Goal: Task Accomplishment & Management: Use online tool/utility

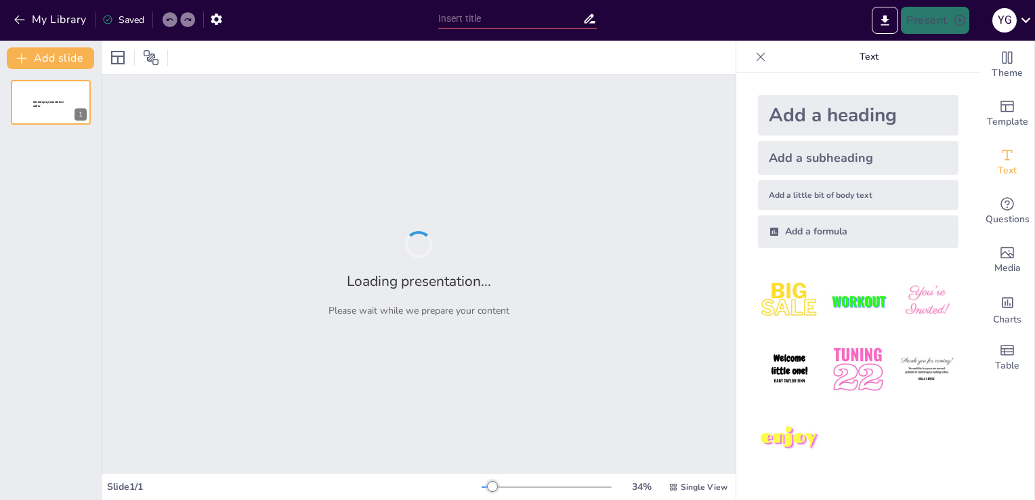
type input "De Complexiteit van de Voetbalwereld: Mentaal Welzijn en Strategieën voor Succes"
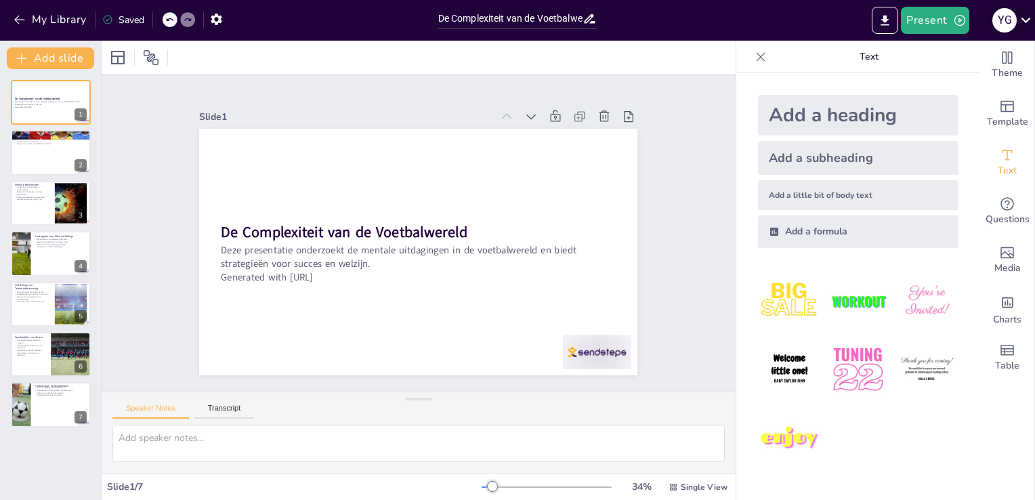
click at [1021, 23] on icon at bounding box center [1025, 20] width 18 height 18
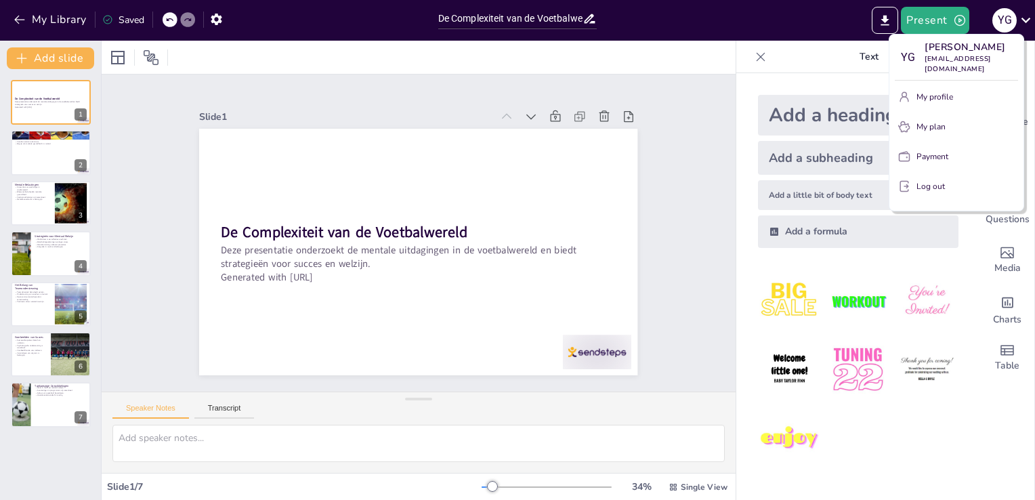
click at [696, 168] on div at bounding box center [517, 250] width 1035 height 500
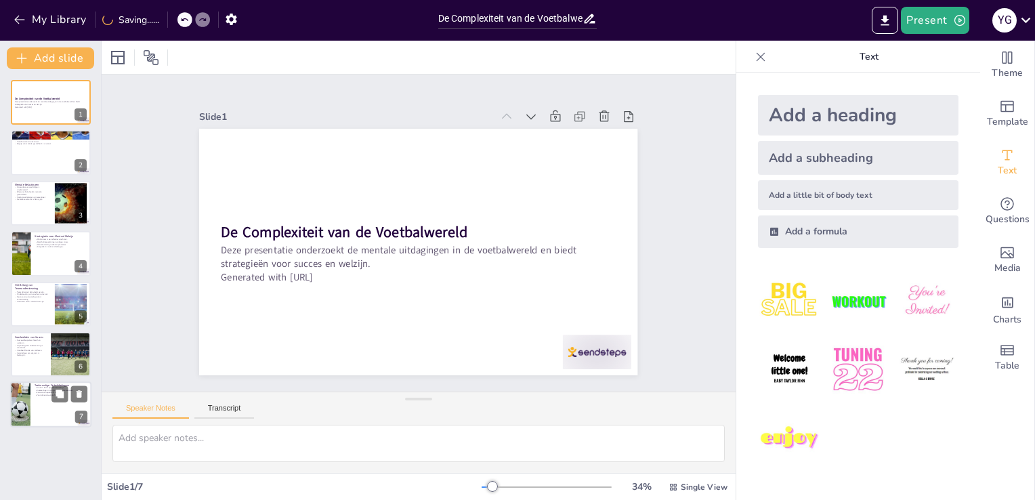
click at [54, 411] on div at bounding box center [50, 405] width 81 height 46
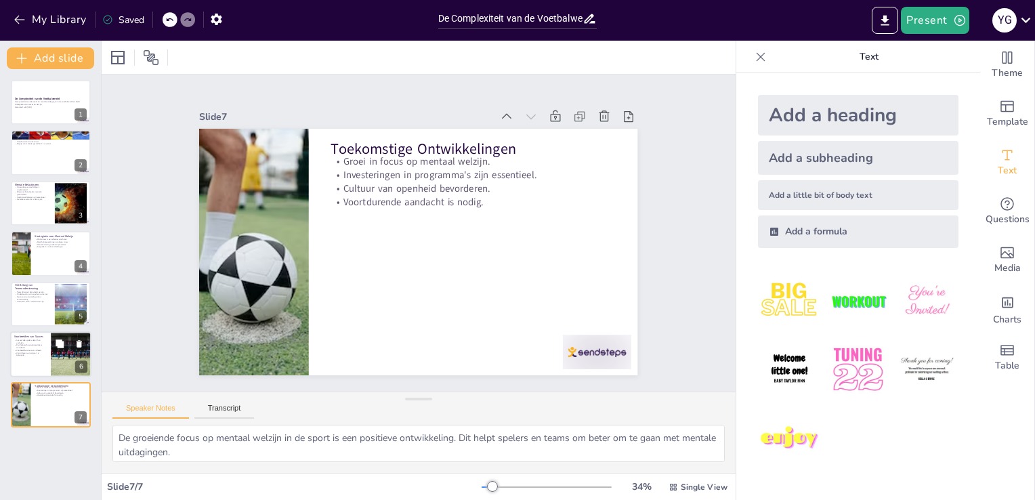
click at [47, 352] on div at bounding box center [50, 354] width 81 height 46
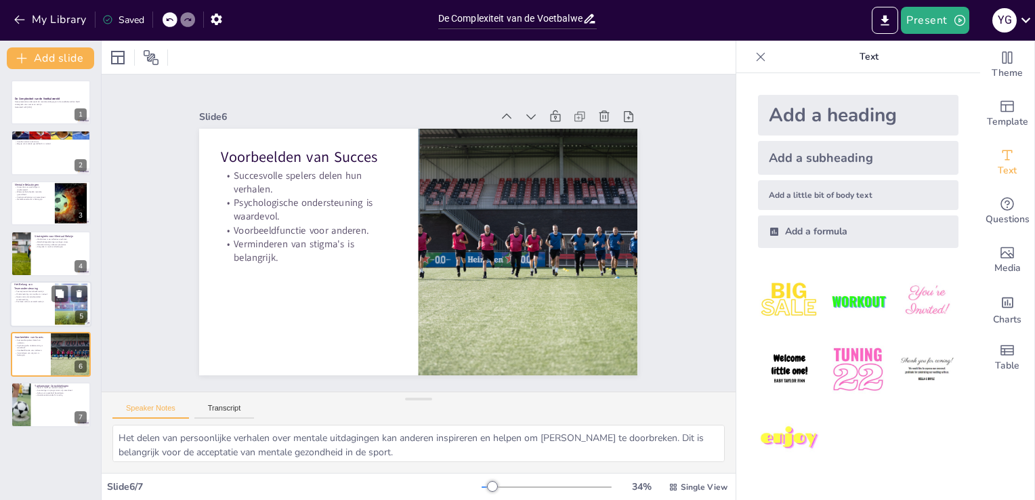
click at [41, 284] on p "Het Belang van Teamondersteuning" at bounding box center [32, 285] width 37 height 7
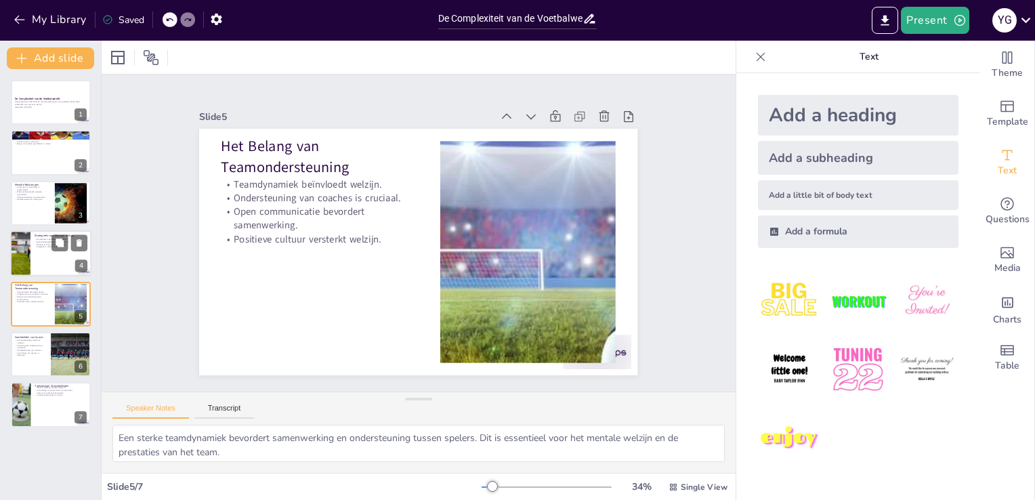
click at [49, 248] on div at bounding box center [50, 253] width 81 height 46
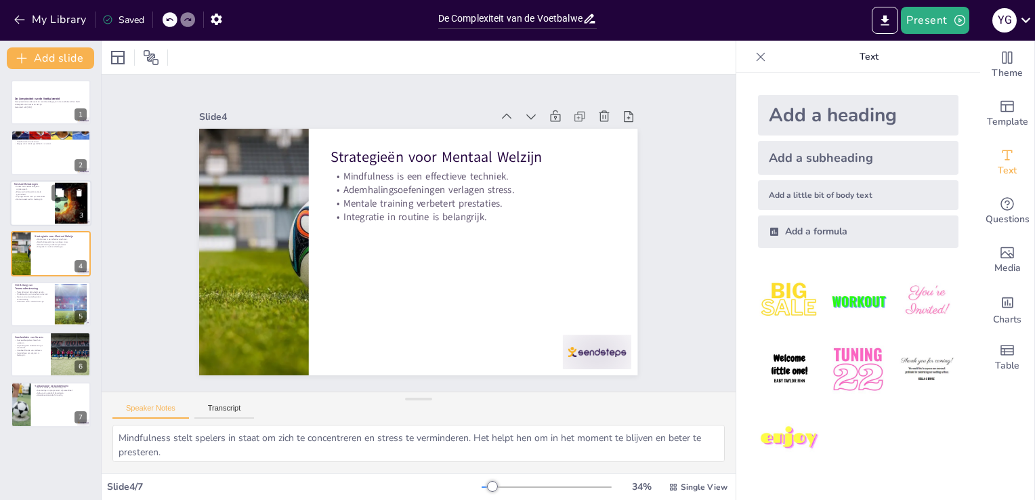
click at [49, 210] on div at bounding box center [50, 203] width 81 height 46
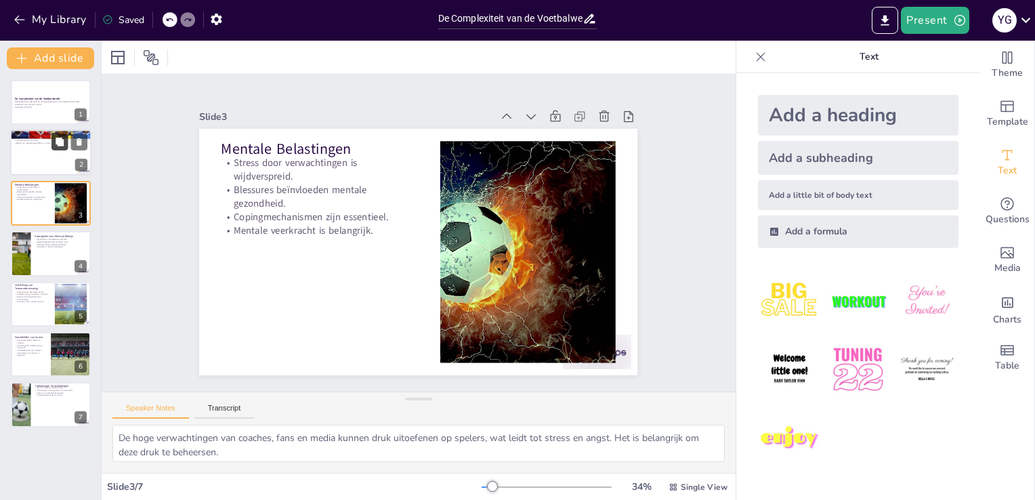
click at [53, 146] on button at bounding box center [59, 142] width 16 height 16
type textarea "De competitieve aard van de voetbalwereld creëert hoge verwachtingen voor zowel…"
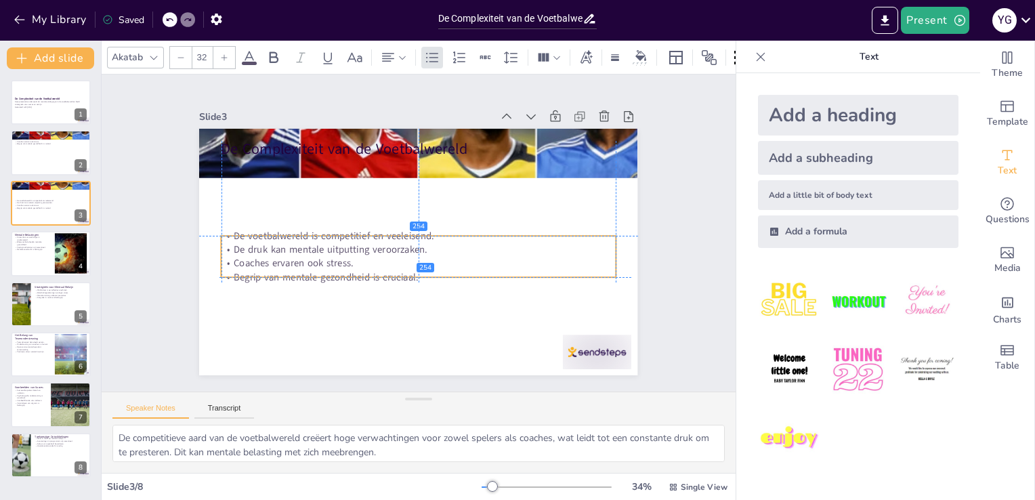
drag, startPoint x: 244, startPoint y: 158, endPoint x: 244, endPoint y: 241, distance: 82.6
click at [265, 241] on p "De voetbalwereld is competitief en veeleisend." at bounding box center [416, 230] width 302 height 274
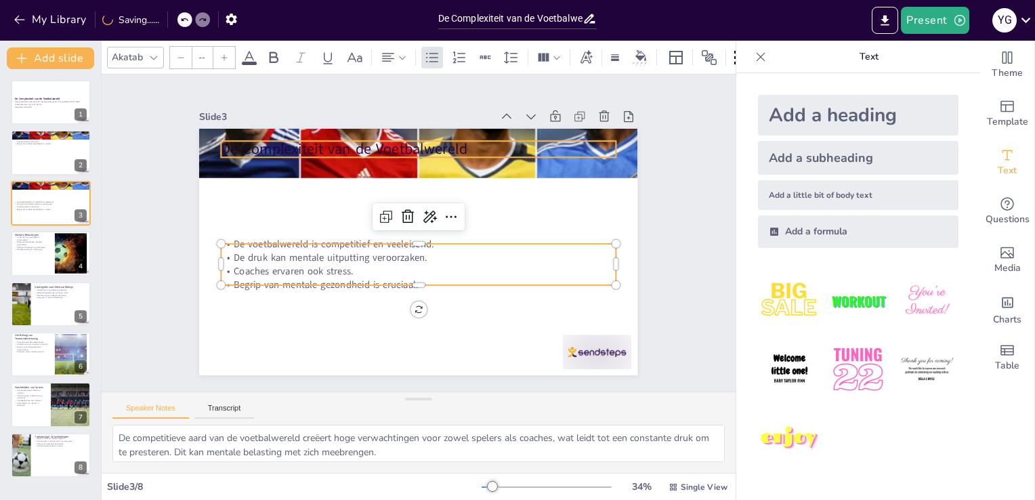
type input "48"
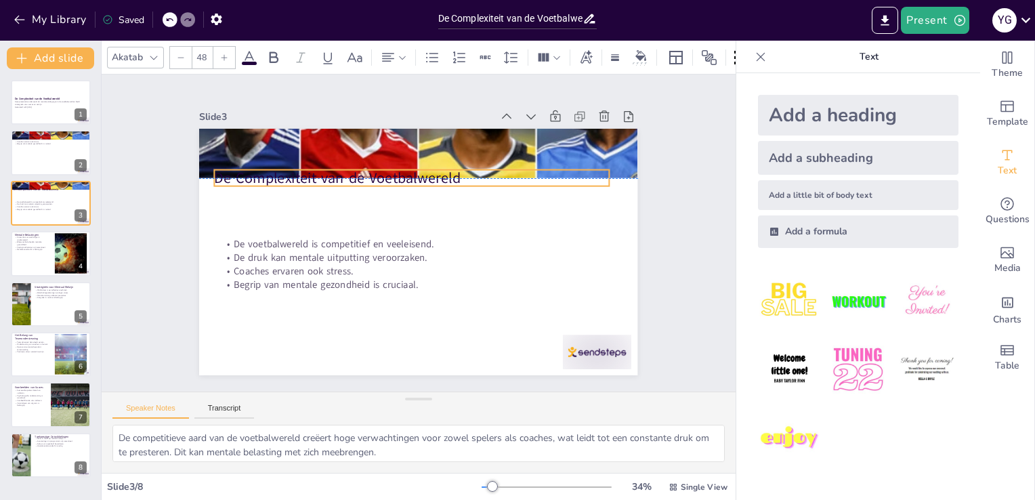
drag, startPoint x: 274, startPoint y: 152, endPoint x: 265, endPoint y: 188, distance: 37.5
click at [316, 188] on p "De Complexiteit van de Voetbalwereld" at bounding box center [455, 191] width 279 height 307
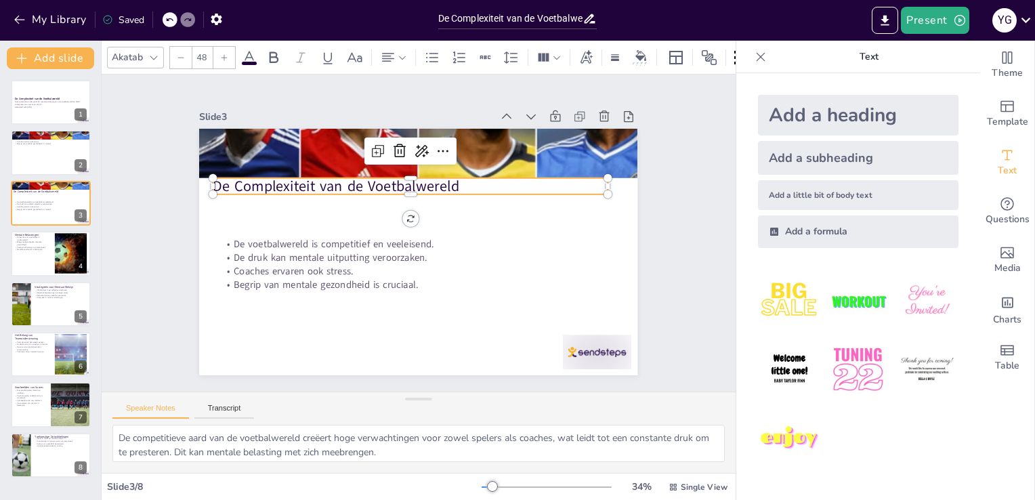
click at [274, 188] on p "De Complexiteit van de Voetbalwereld" at bounding box center [439, 190] width 331 height 249
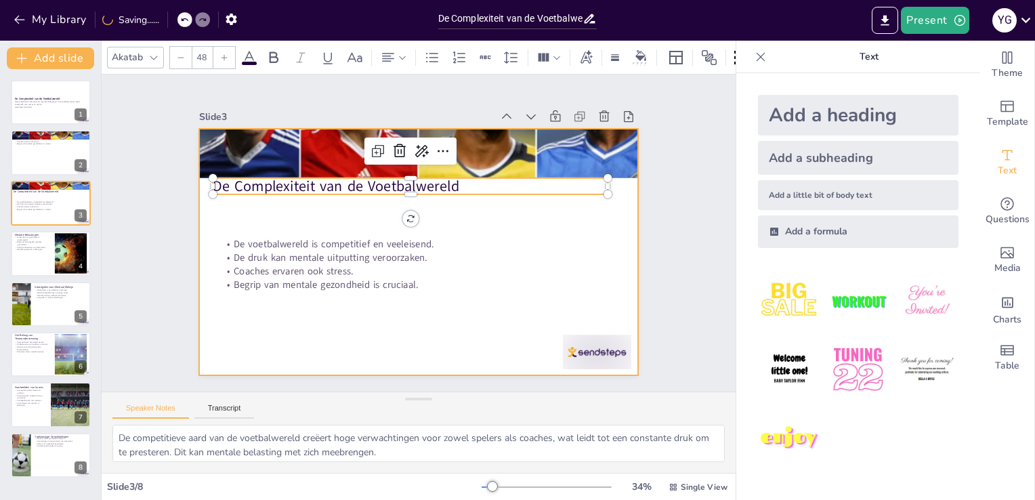
click at [284, 219] on div at bounding box center [432, 220] width 477 height 490
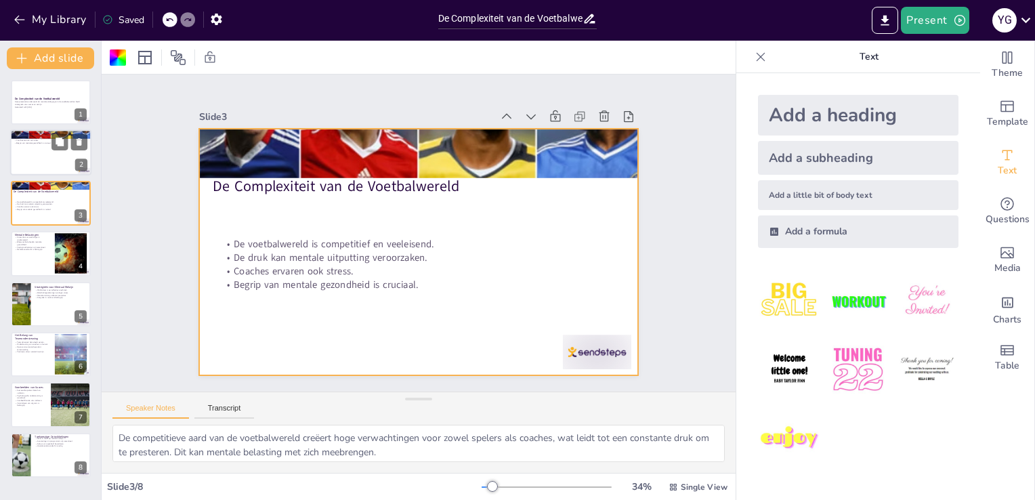
click at [44, 148] on div at bounding box center [50, 153] width 81 height 46
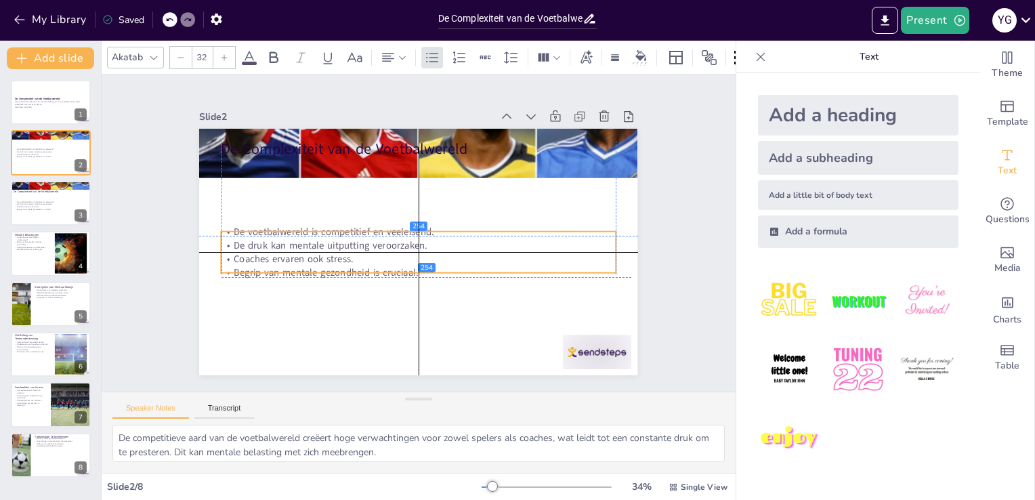
drag, startPoint x: 235, startPoint y: 164, endPoint x: 235, endPoint y: 236, distance: 72.5
click at [379, 236] on p "De druk kan mentale uitputting veroorzaken." at bounding box center [406, 233] width 55 height 393
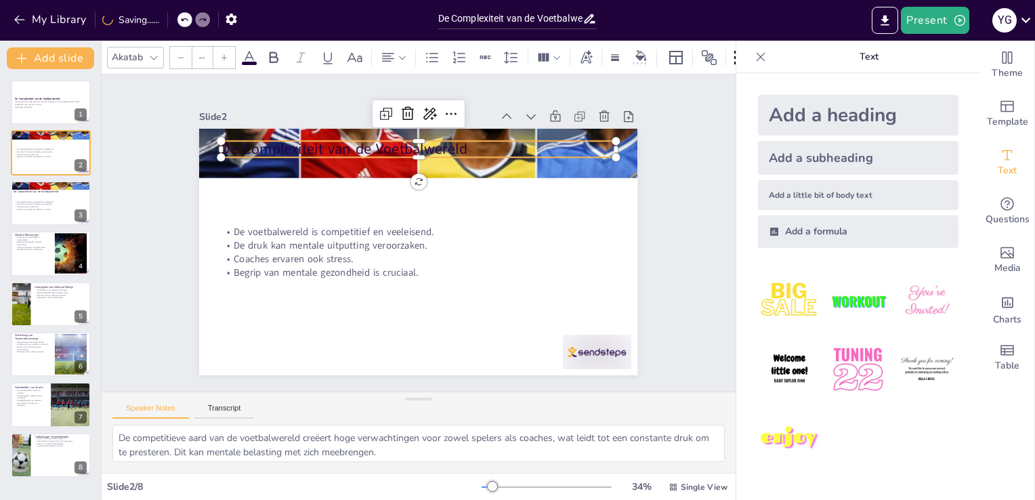
type input "48"
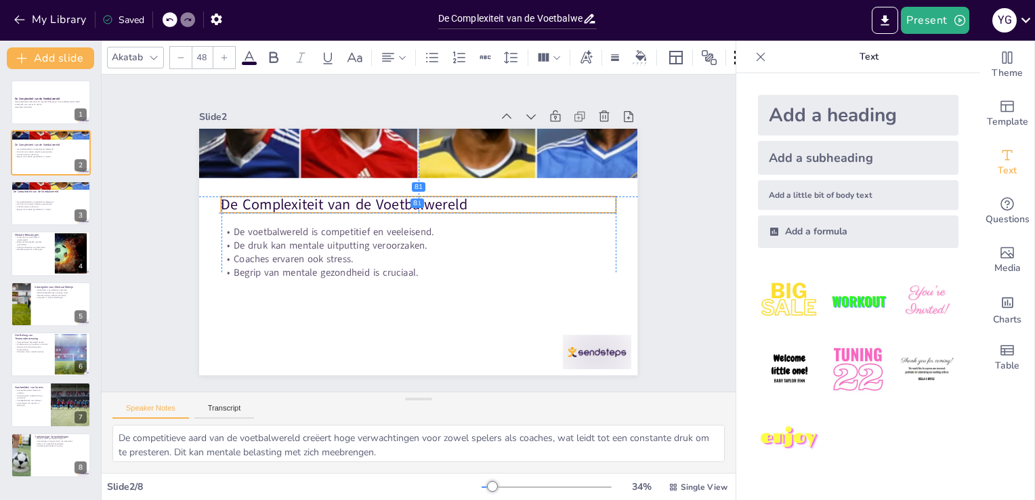
drag, startPoint x: 271, startPoint y: 145, endPoint x: 268, endPoint y: 200, distance: 54.9
click at [268, 200] on p "De Complexiteit van de Voetbalwereld" at bounding box center [412, 205] width 390 height 102
click at [41, 196] on div at bounding box center [50, 203] width 81 height 46
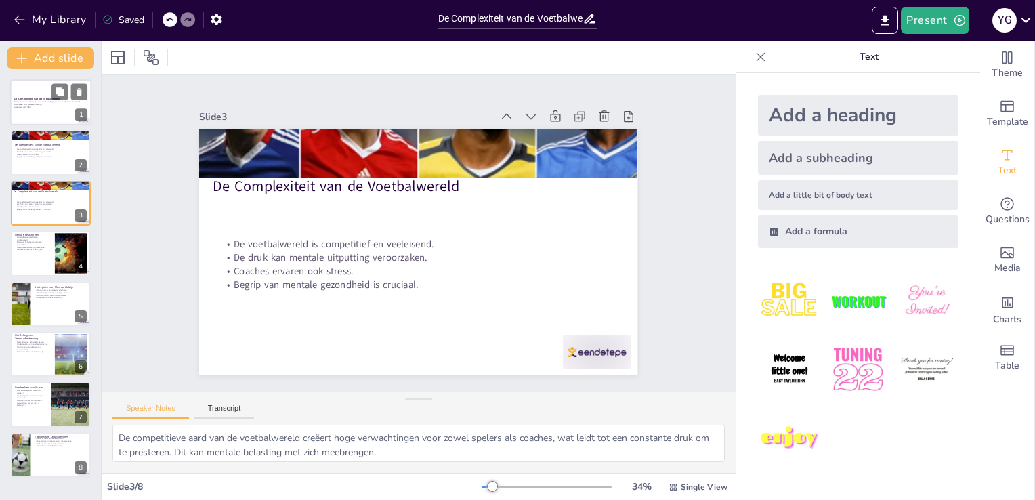
click at [58, 112] on div at bounding box center [50, 102] width 81 height 46
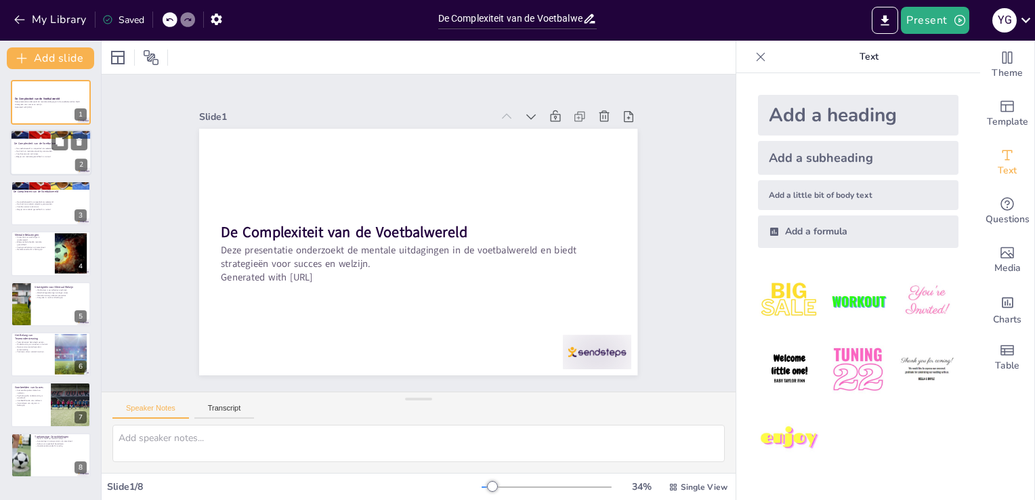
click at [55, 151] on p "De druk kan mentale uitputting veroorzaken." at bounding box center [50, 151] width 73 height 3
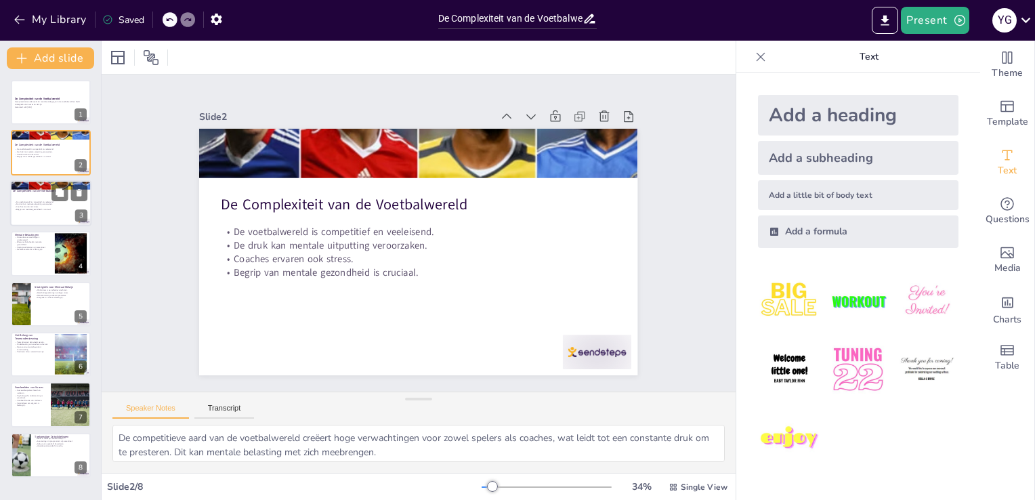
click at [54, 216] on div at bounding box center [50, 203] width 81 height 46
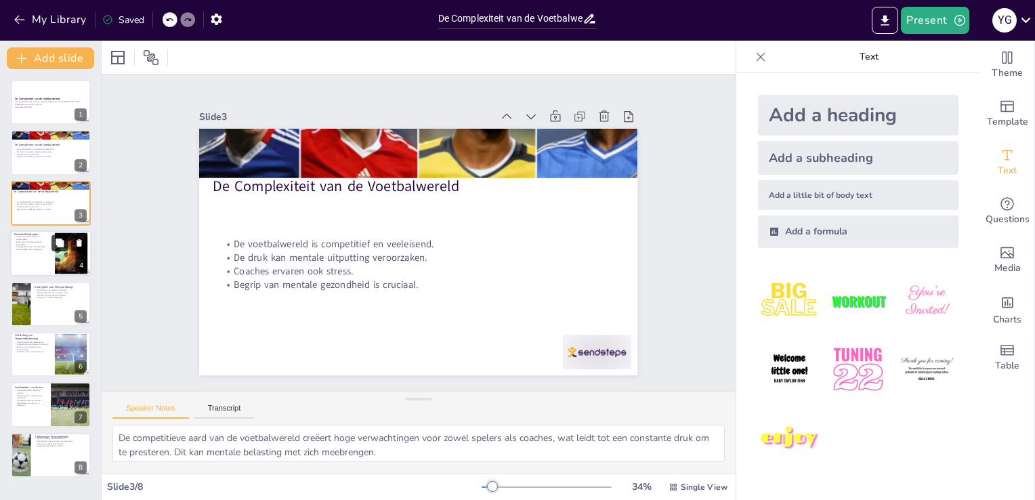
click at [56, 251] on button at bounding box center [59, 243] width 16 height 16
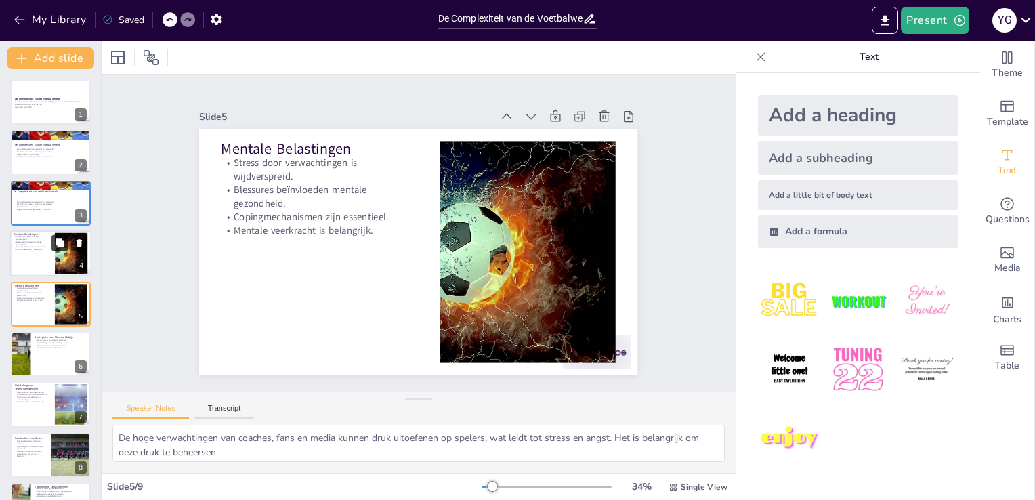
scroll to position [19, 0]
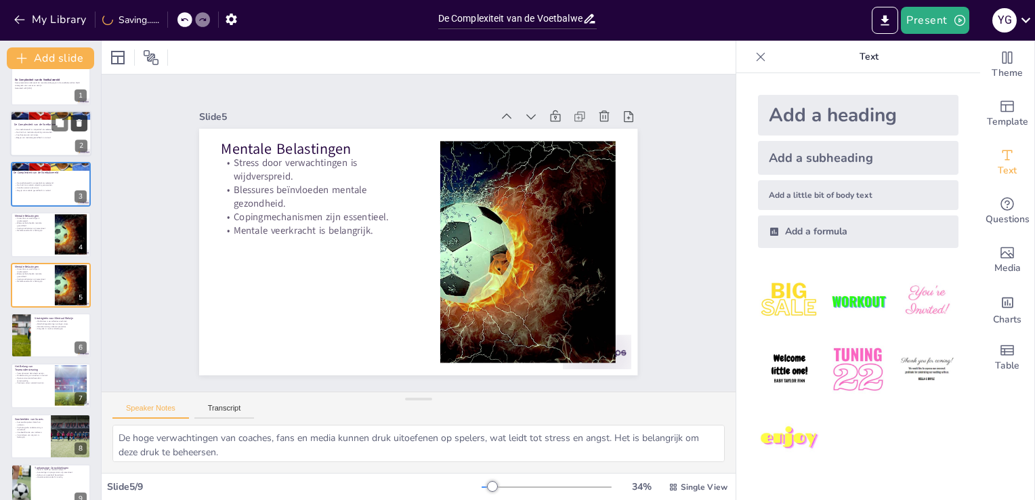
click at [80, 126] on icon at bounding box center [78, 122] width 9 height 9
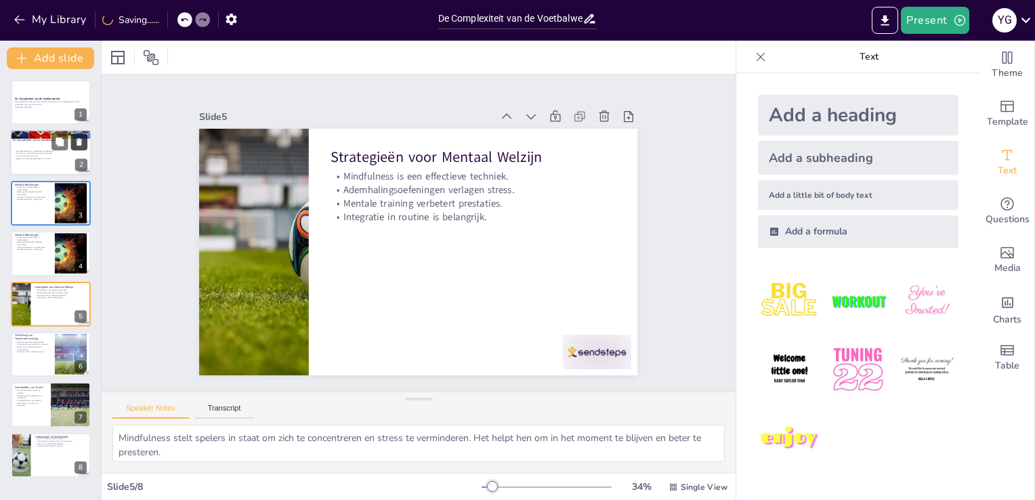
scroll to position [0, 0]
click at [50, 148] on div at bounding box center [50, 153] width 81 height 46
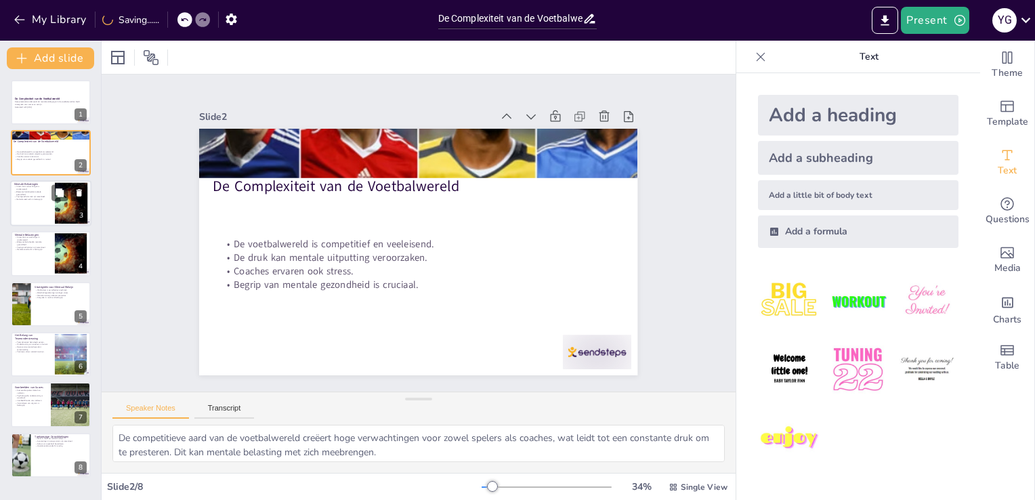
click at [27, 214] on div at bounding box center [50, 203] width 81 height 46
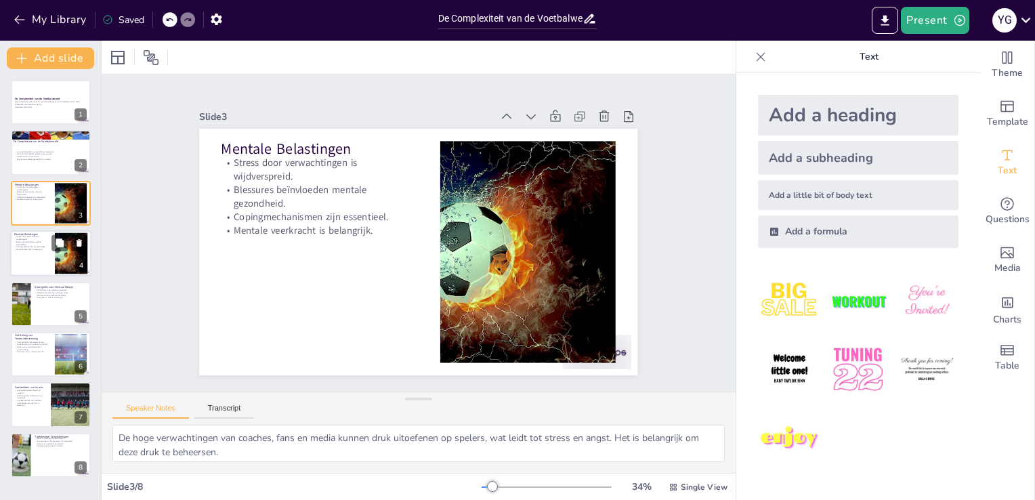
click at [30, 255] on div at bounding box center [50, 253] width 81 height 46
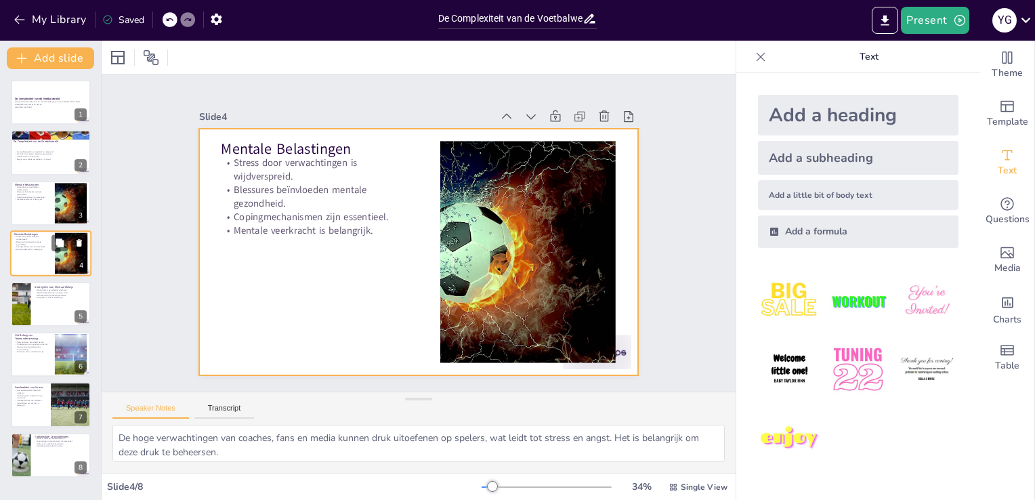
click at [34, 259] on div at bounding box center [50, 253] width 81 height 46
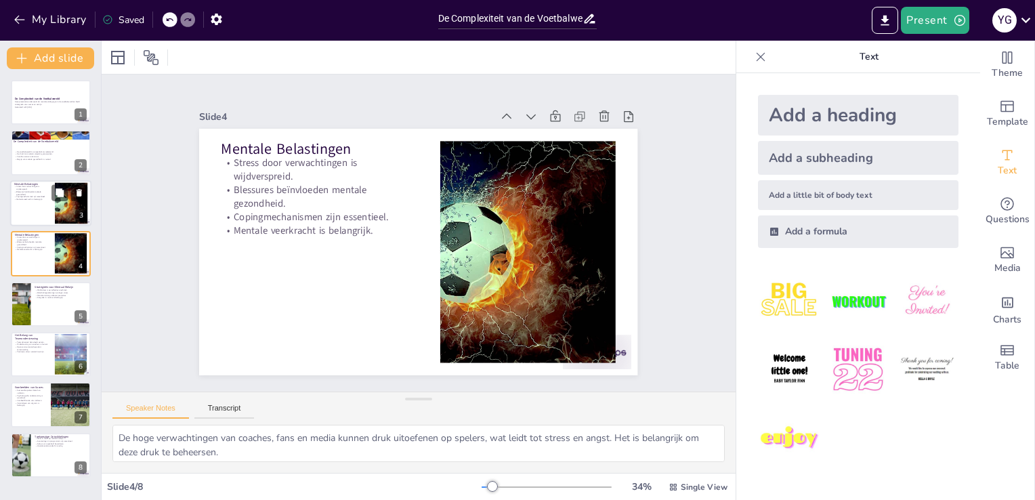
click at [45, 212] on div at bounding box center [50, 203] width 81 height 46
click at [47, 246] on p "Copingmechanismen zijn essentieel." at bounding box center [32, 247] width 37 height 3
click at [81, 242] on icon at bounding box center [79, 242] width 5 height 7
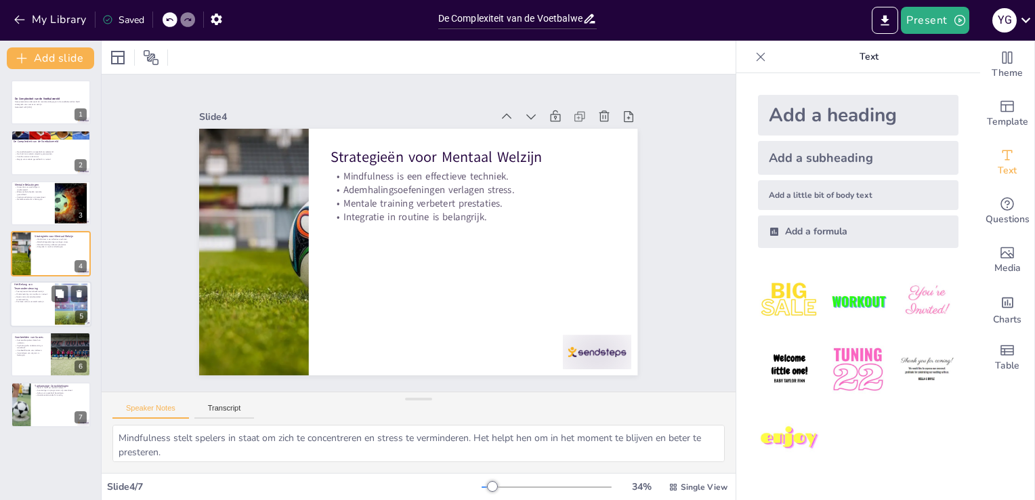
click at [43, 310] on div at bounding box center [50, 304] width 81 height 46
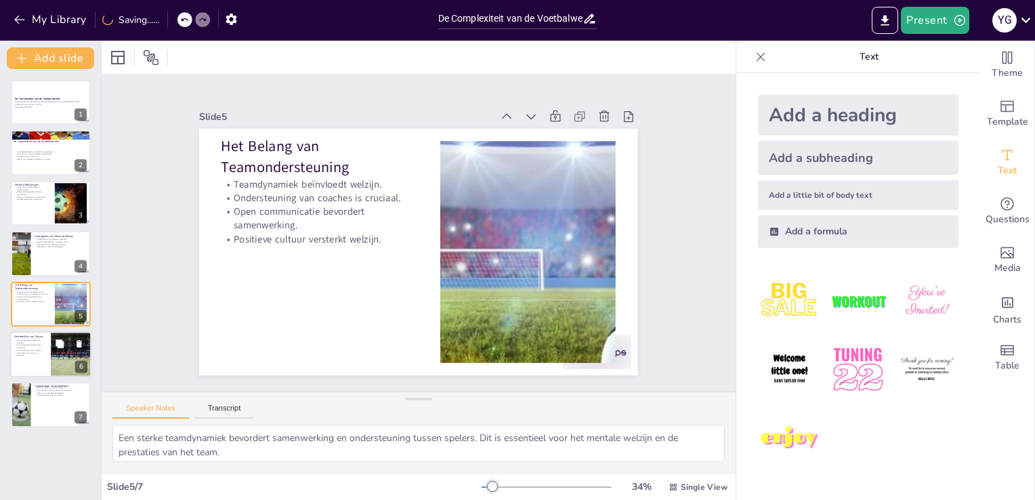
click at [40, 356] on div at bounding box center [50, 354] width 81 height 46
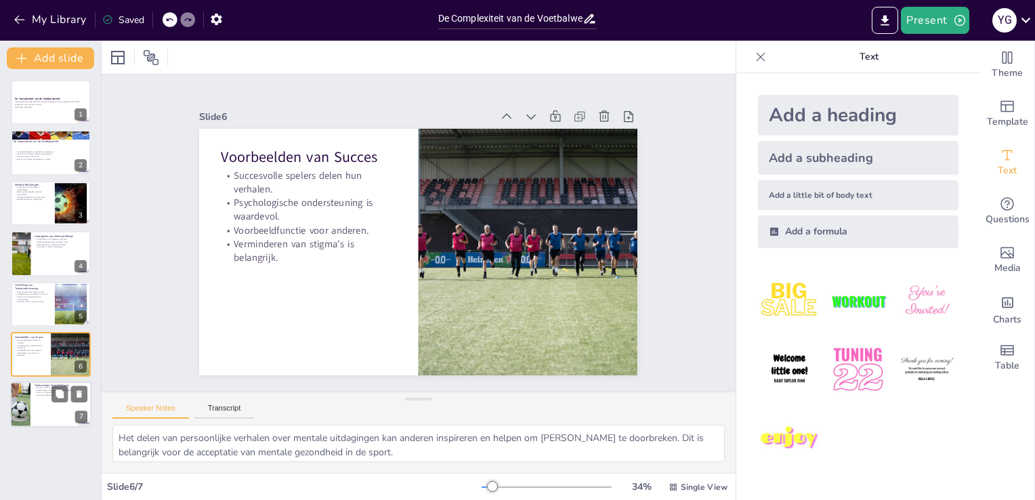
click at [33, 410] on div at bounding box center [50, 405] width 81 height 46
type textarea "De groeiende focus op mentaal welzijn in de sport is een positieve ontwikkeling…"
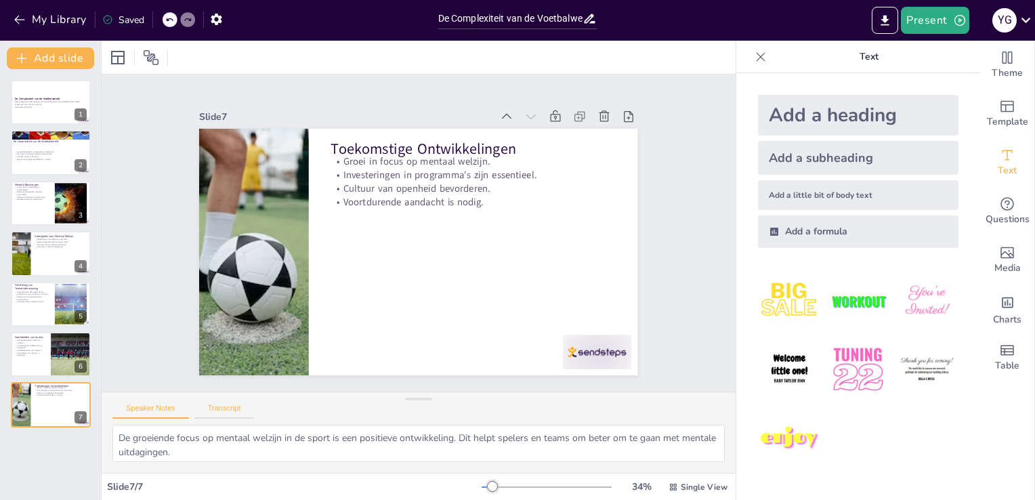
click at [223, 413] on button "Transcript" at bounding box center [224, 411] width 60 height 15
click at [154, 405] on button "Speaker Notes" at bounding box center [150, 411] width 77 height 15
click at [220, 24] on icon "button" at bounding box center [216, 19] width 14 height 14
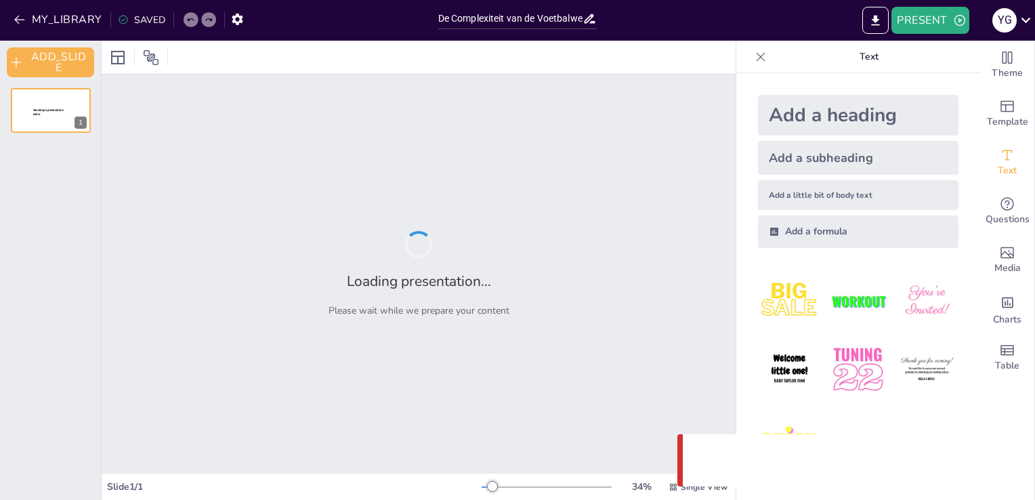
type input "De Complexiteit van de Voetbalwereld: Mentaal Welzijn en Strategieën voor Succes"
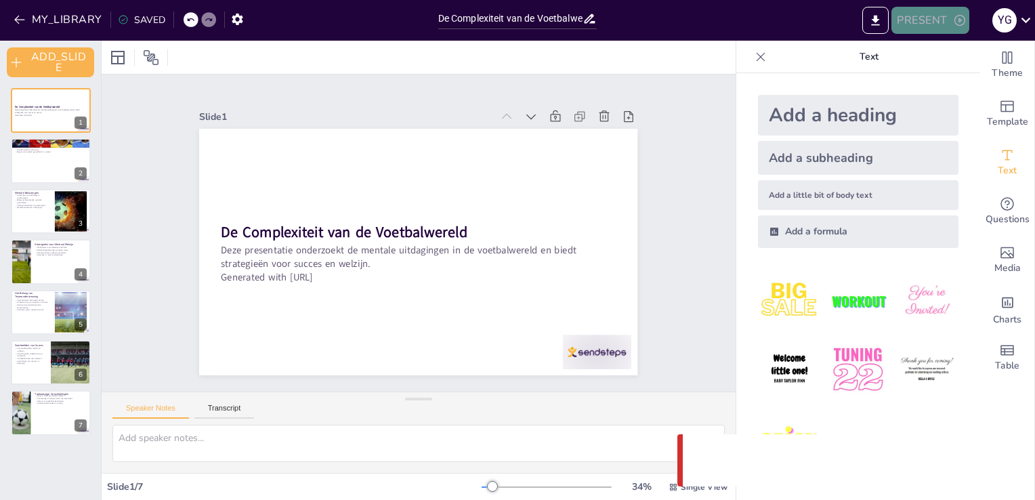
click at [932, 13] on button "PRESENT" at bounding box center [929, 20] width 77 height 27
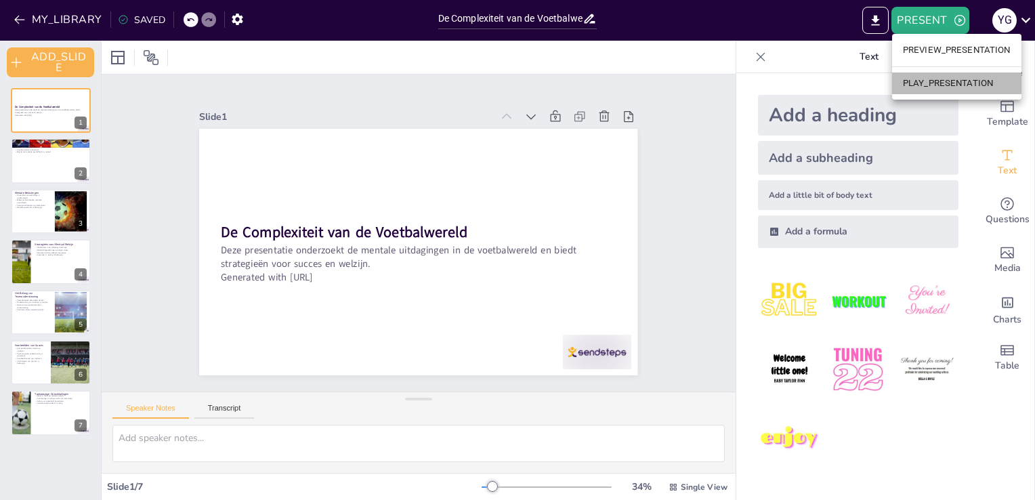
click at [937, 83] on li "PLAY_PRESENTATION" at bounding box center [956, 83] width 129 height 22
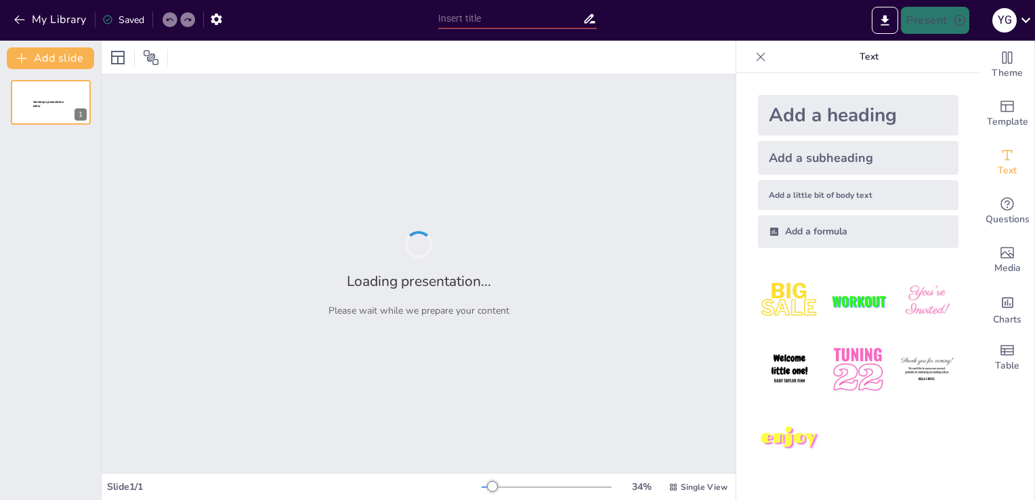
type input "De Complexiteit van de Voetbalwereld: Mentaal Welzijn en Strategieën voor Succes"
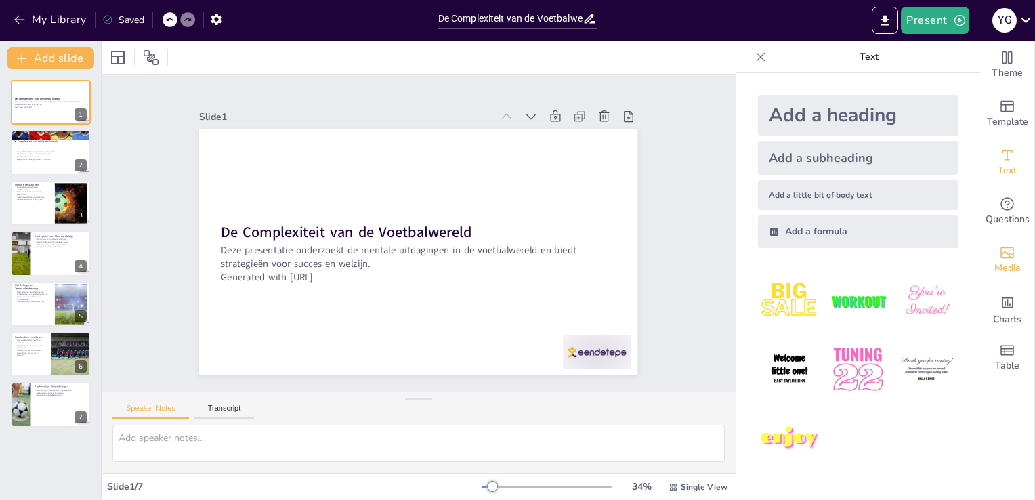
click at [994, 264] on span "Media" at bounding box center [1007, 268] width 26 height 15
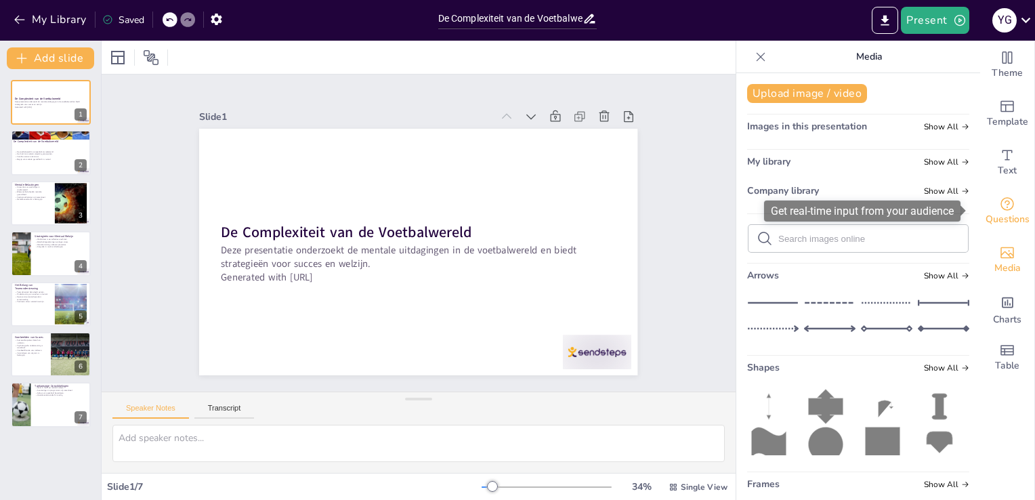
click at [999, 204] on icon "Get real-time input from your audience" at bounding box center [1007, 204] width 16 height 16
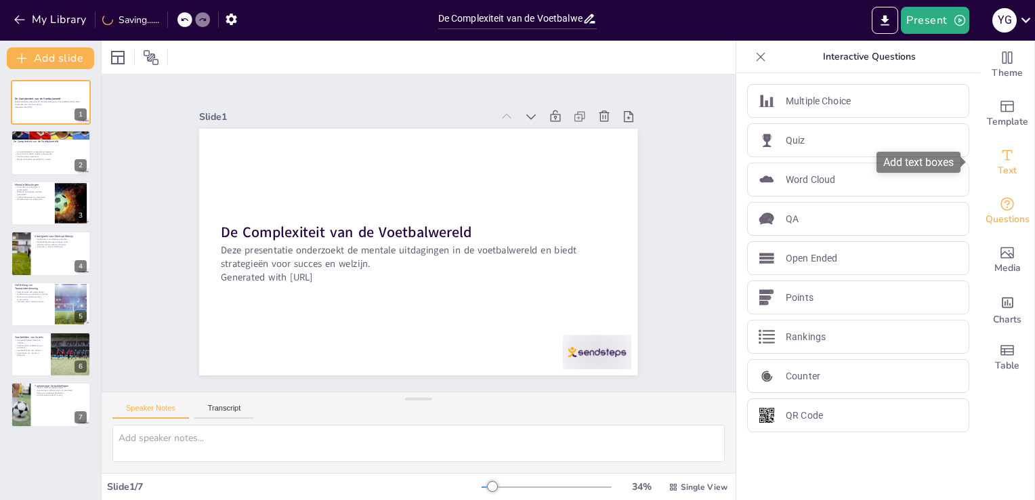
click at [999, 156] on icon "Add text boxes" at bounding box center [1007, 155] width 16 height 16
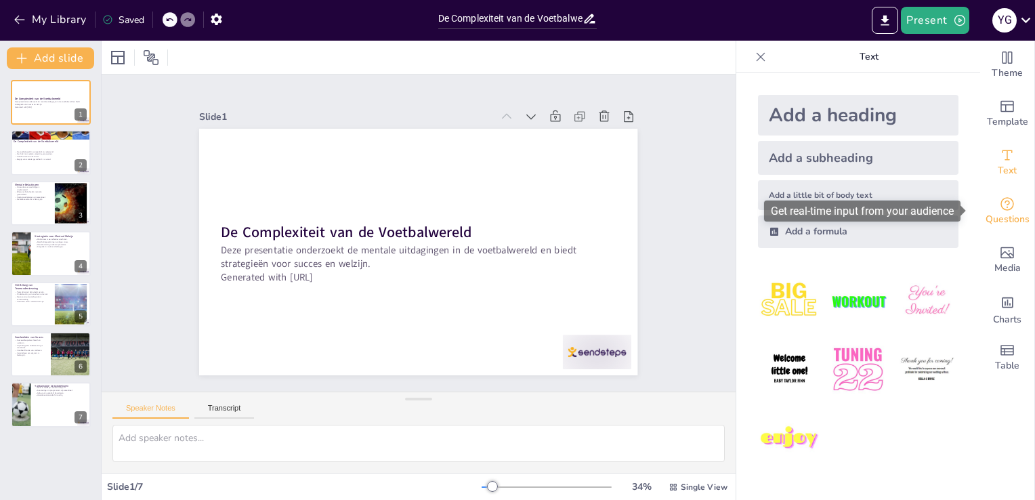
click at [997, 191] on div "Questions" at bounding box center [1007, 211] width 54 height 49
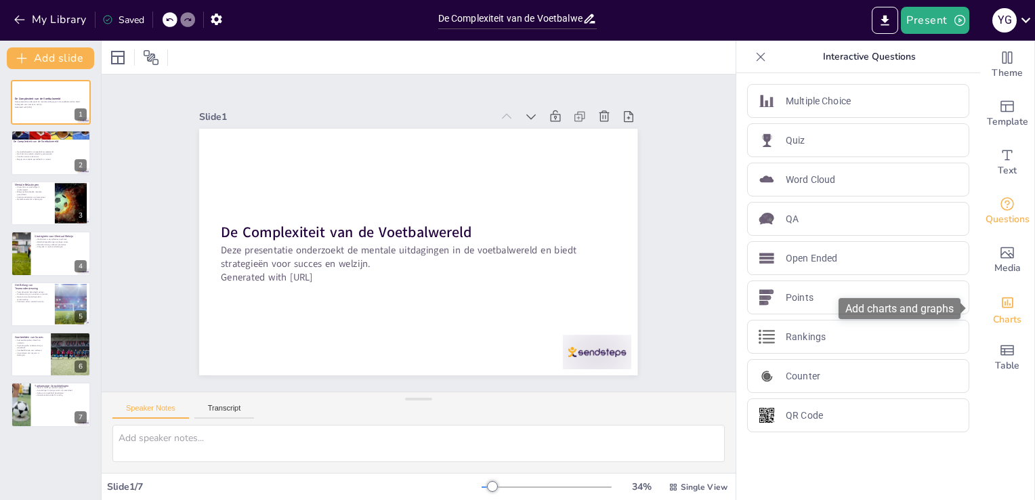
click at [1005, 286] on div "Charts" at bounding box center [1007, 308] width 54 height 49
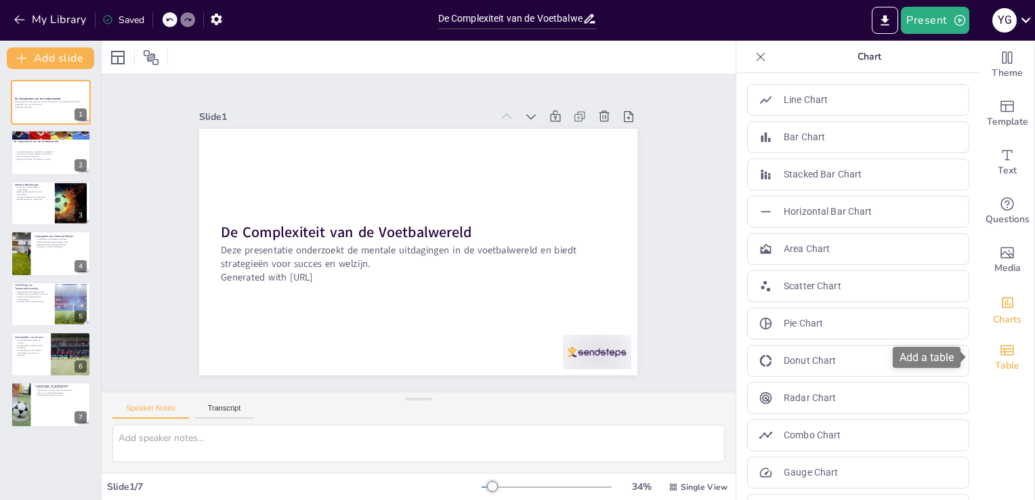
click at [1000, 353] on icon "Add a table" at bounding box center [1007, 350] width 14 height 10
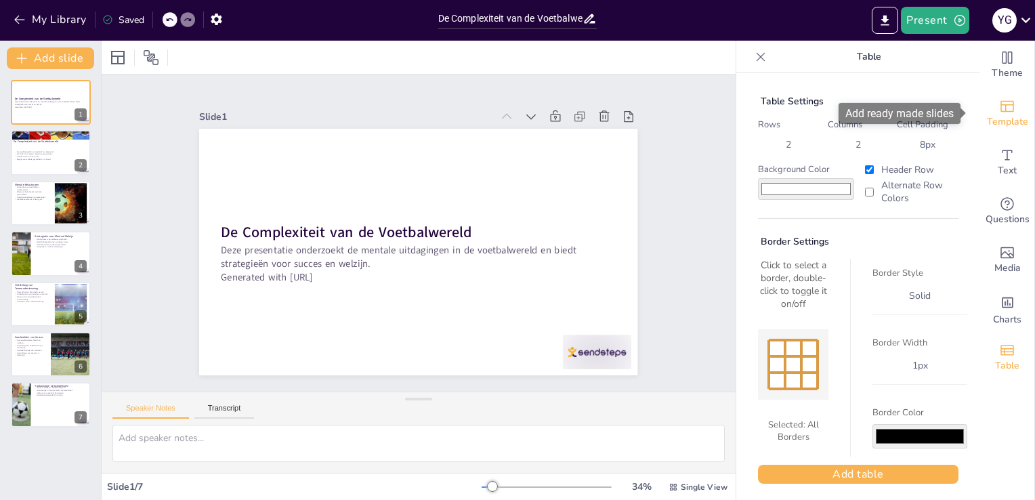
click at [995, 129] on span "Template" at bounding box center [1007, 121] width 41 height 15
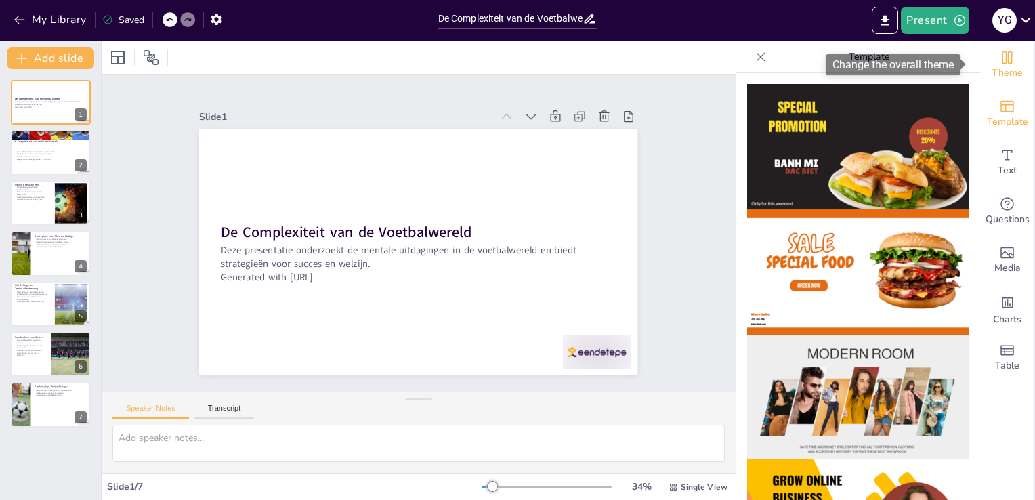
click at [1008, 61] on div "Theme" at bounding box center [1007, 65] width 54 height 49
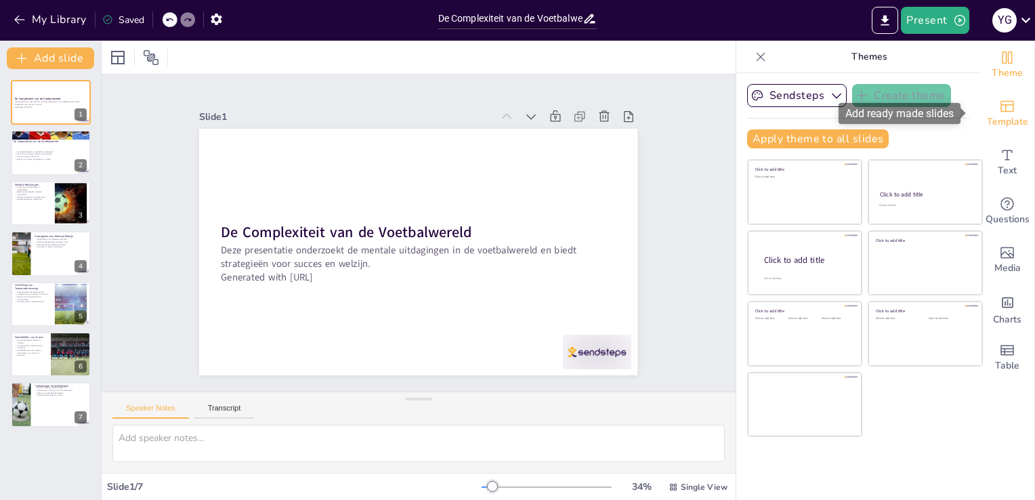
click at [1008, 102] on div "Template" at bounding box center [1007, 113] width 54 height 49
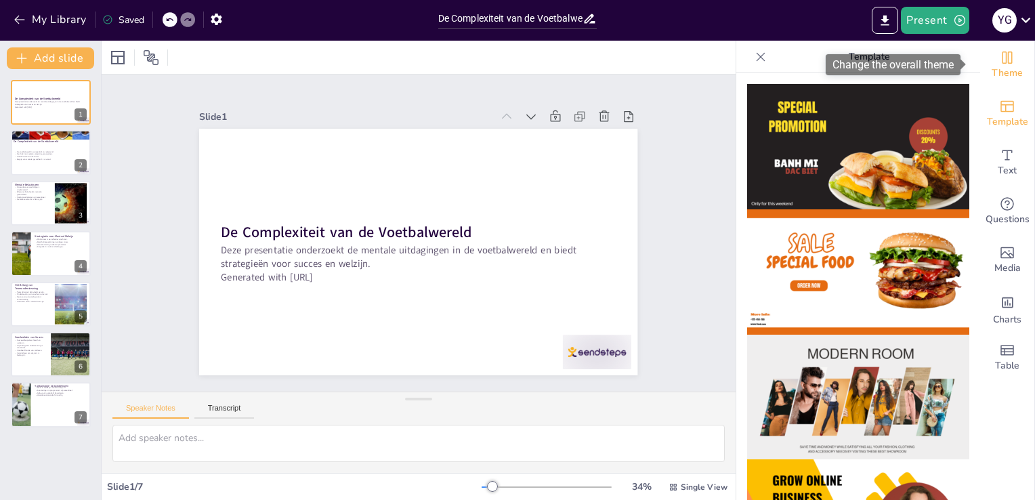
click at [1003, 73] on span "Theme" at bounding box center [1006, 73] width 31 height 15
